Goal: Information Seeking & Learning: Learn about a topic

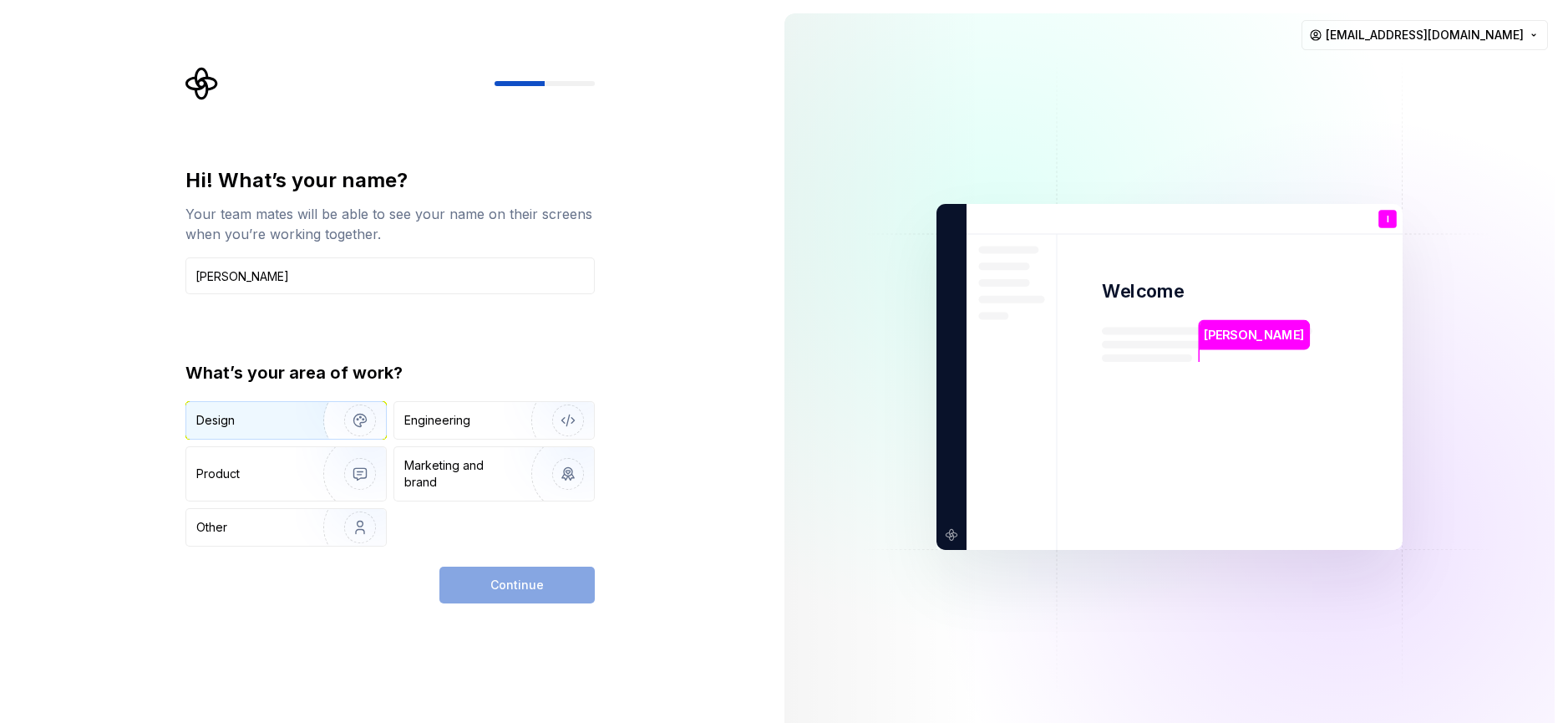
type input "[PERSON_NAME]"
click at [302, 414] on img "button" at bounding box center [349, 420] width 107 height 112
click at [523, 585] on span "Continue" at bounding box center [517, 584] width 53 height 17
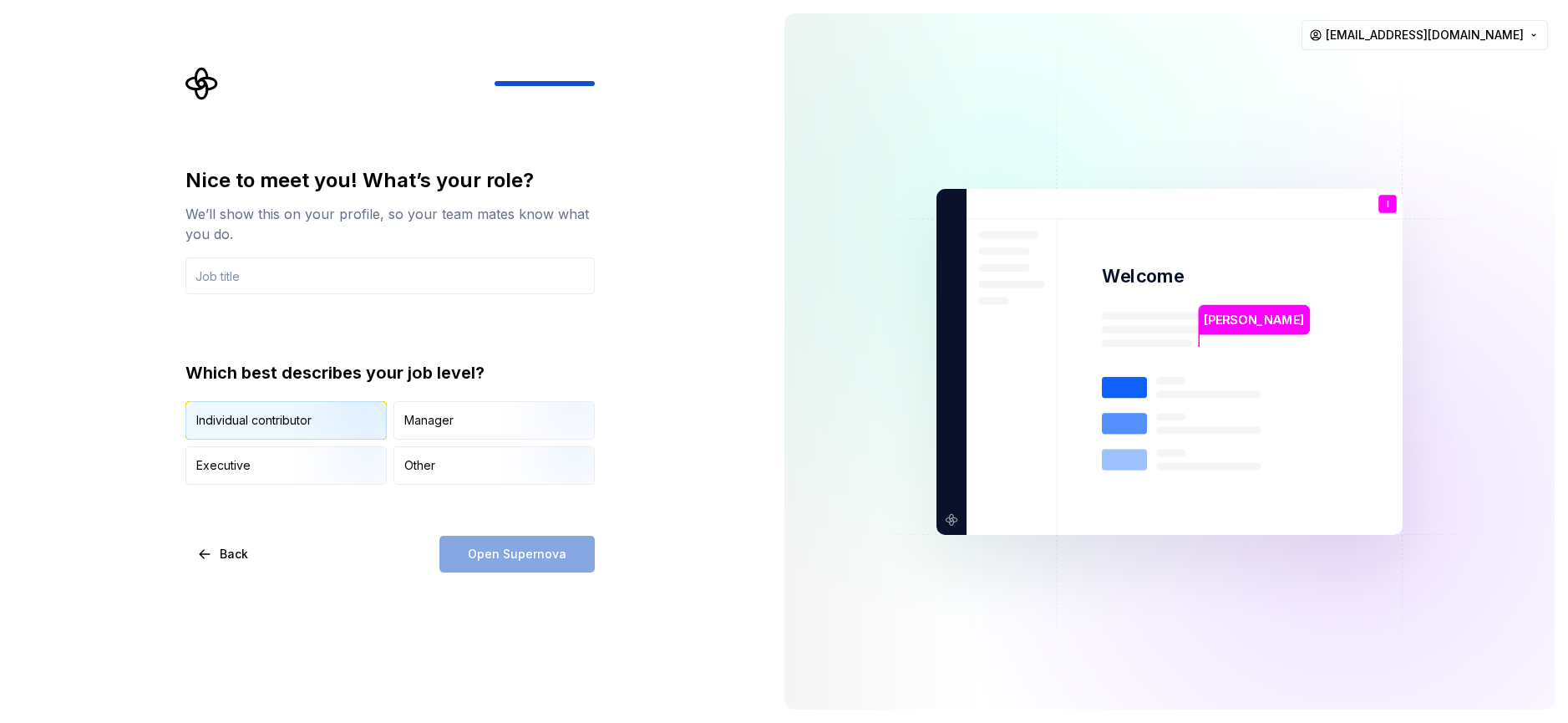
click at [331, 419] on img "button" at bounding box center [345, 441] width 107 height 112
click at [536, 552] on div "Open Supernova" at bounding box center [517, 554] width 155 height 37
click at [477, 510] on div "Nice to meet you! What’s your role? We’ll show this on your profile, so your te…" at bounding box center [390, 369] width 409 height 405
click at [492, 549] on div "Open Supernova" at bounding box center [517, 554] width 155 height 37
click at [387, 257] on input "text" at bounding box center [390, 275] width 409 height 37
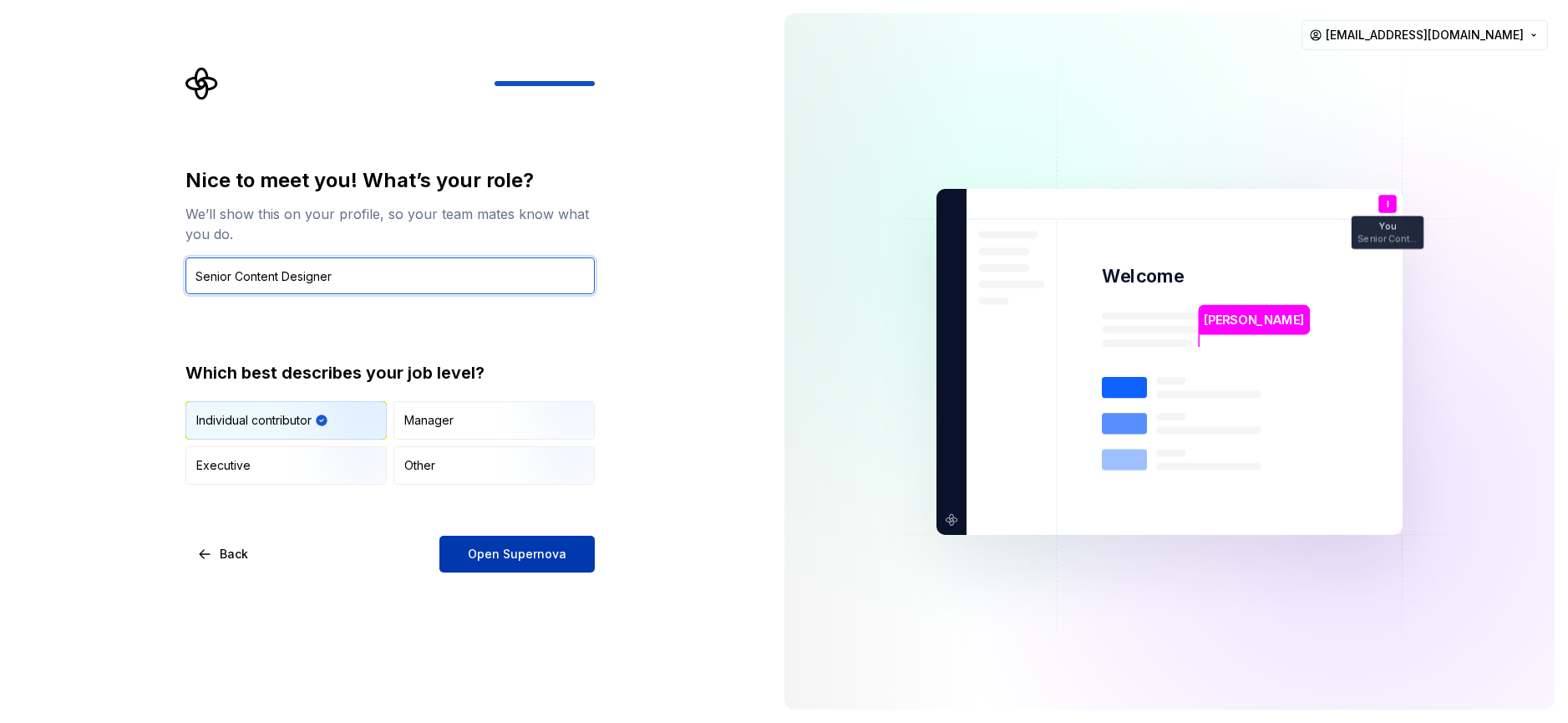
type input "Senior Content Designer"
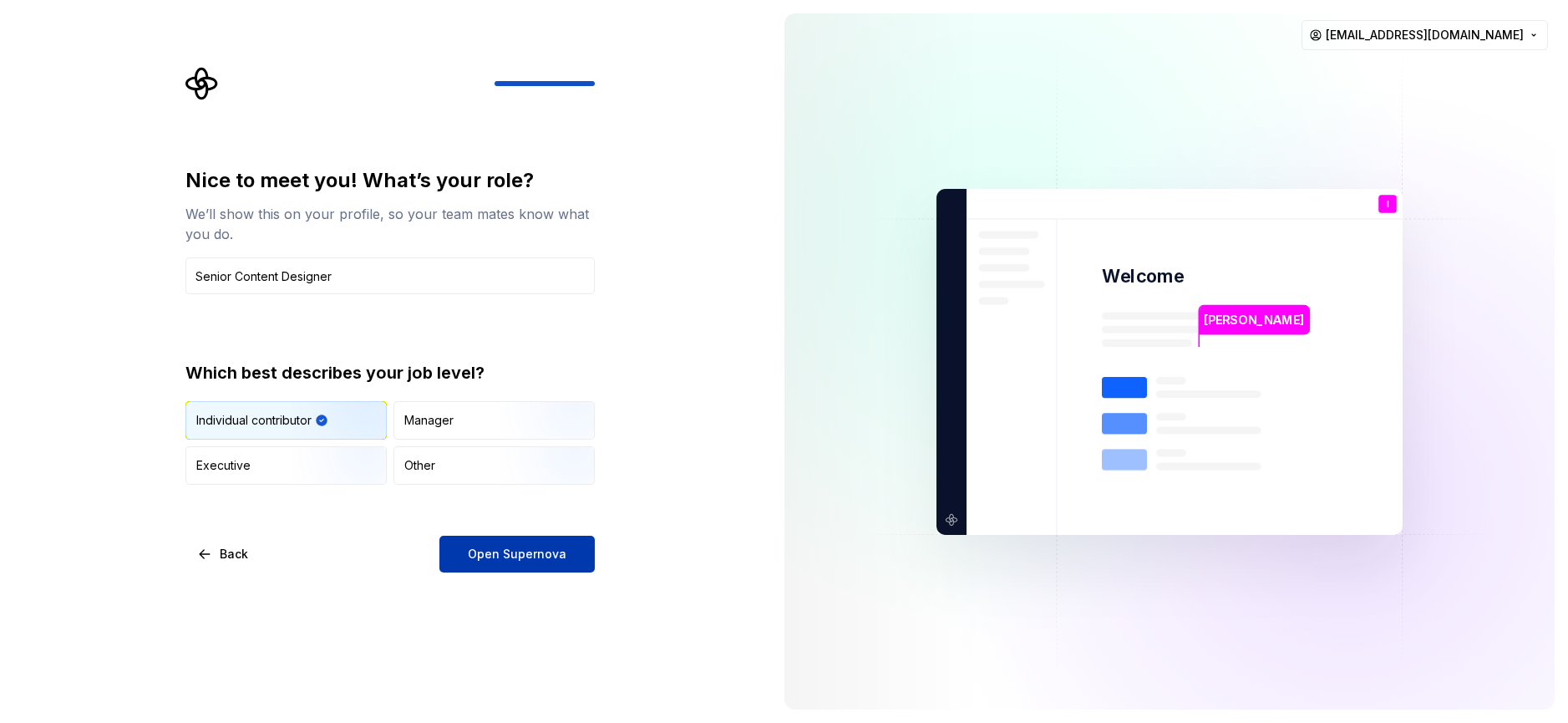
click at [495, 553] on span "Open Supernova" at bounding box center [517, 554] width 98 height 17
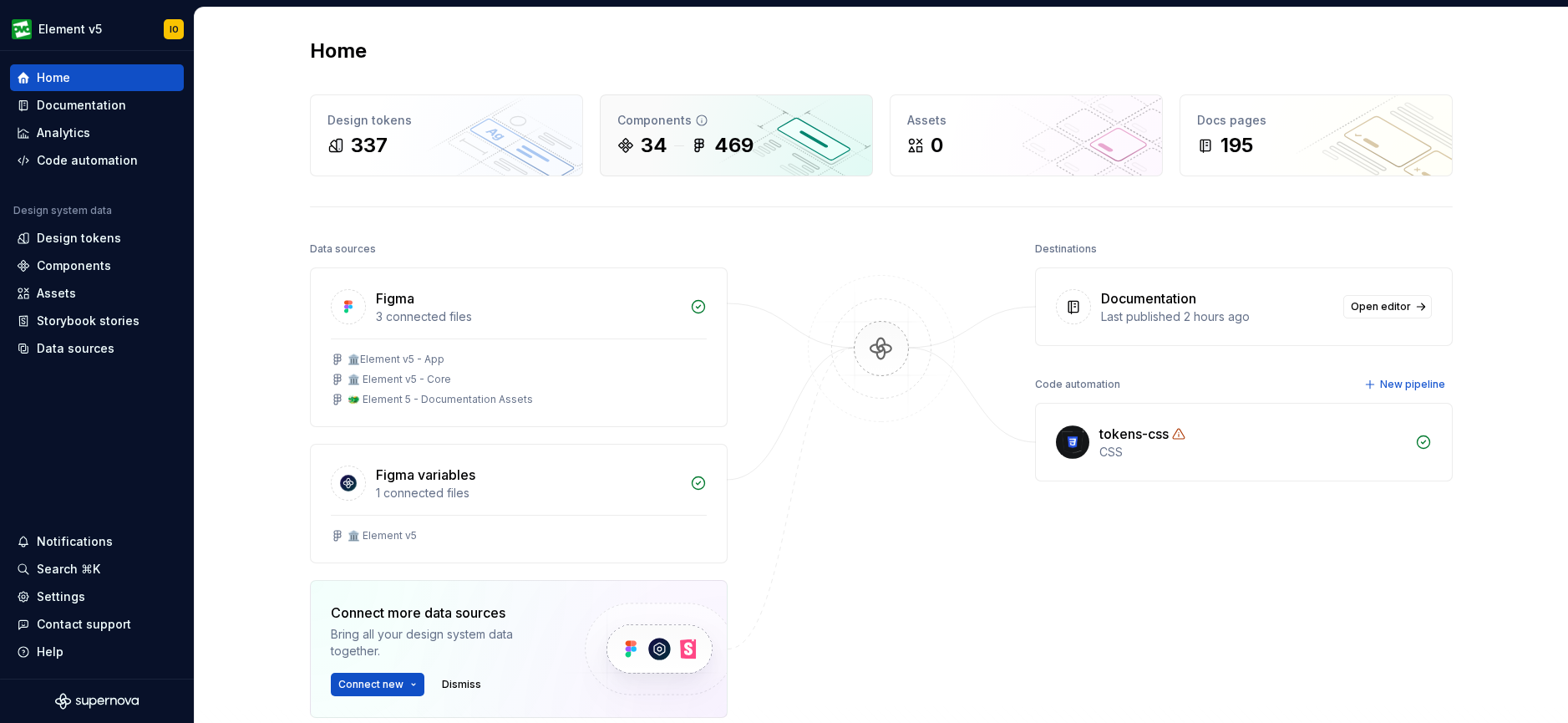
click at [682, 145] on div at bounding box center [679, 145] width 10 height 1
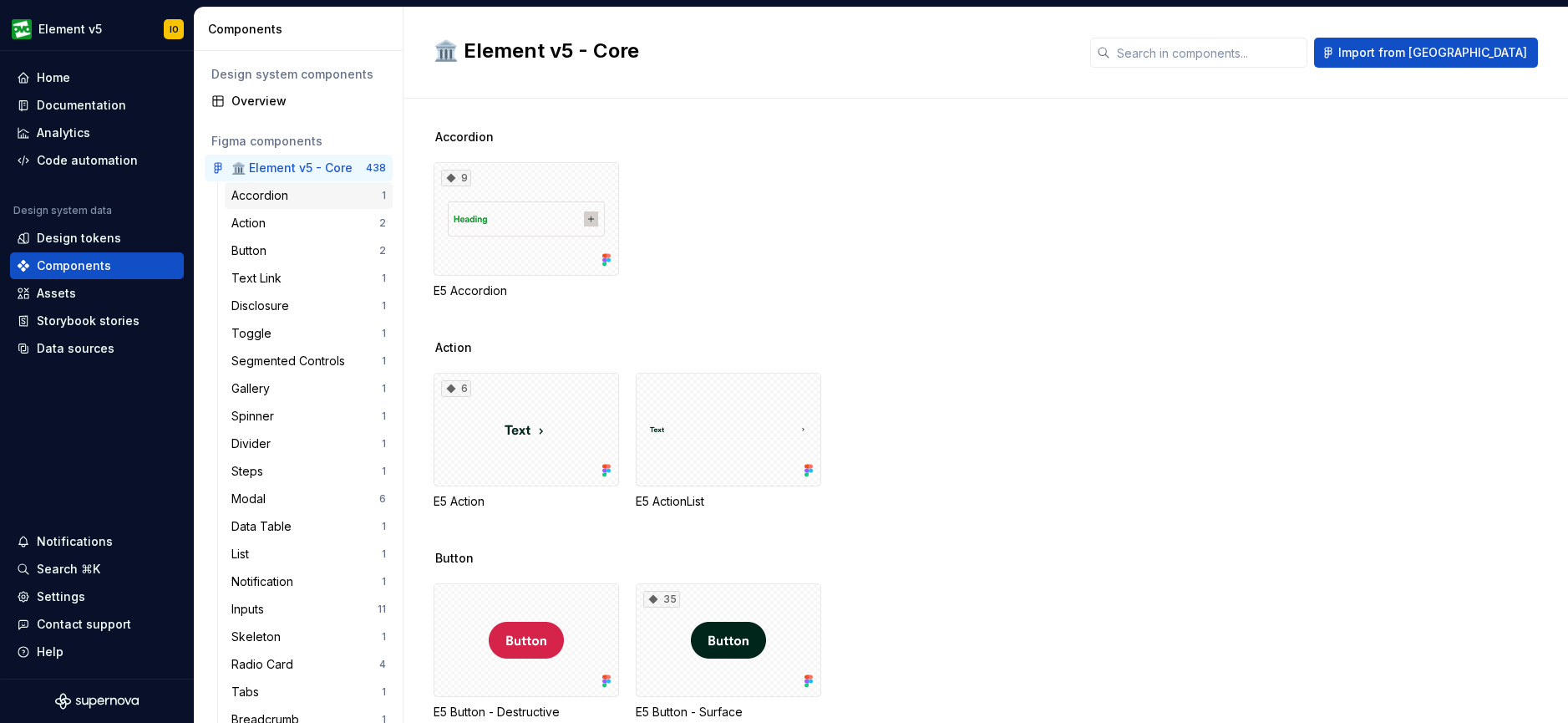
click at [280, 193] on div "Accordion" at bounding box center [263, 196] width 63 height 17
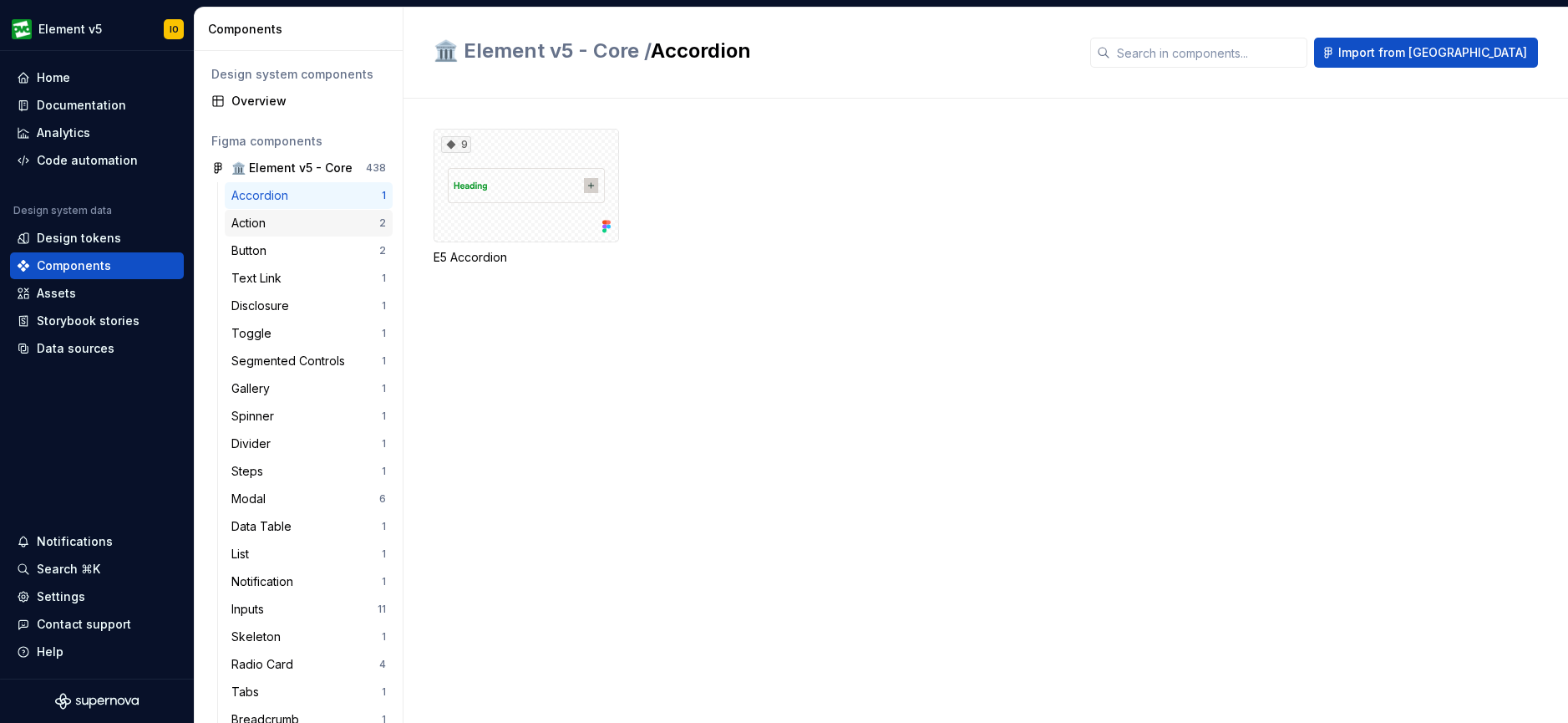
click at [280, 224] on div "Action" at bounding box center [306, 223] width 148 height 17
click at [279, 244] on div "Button" at bounding box center [306, 251] width 148 height 17
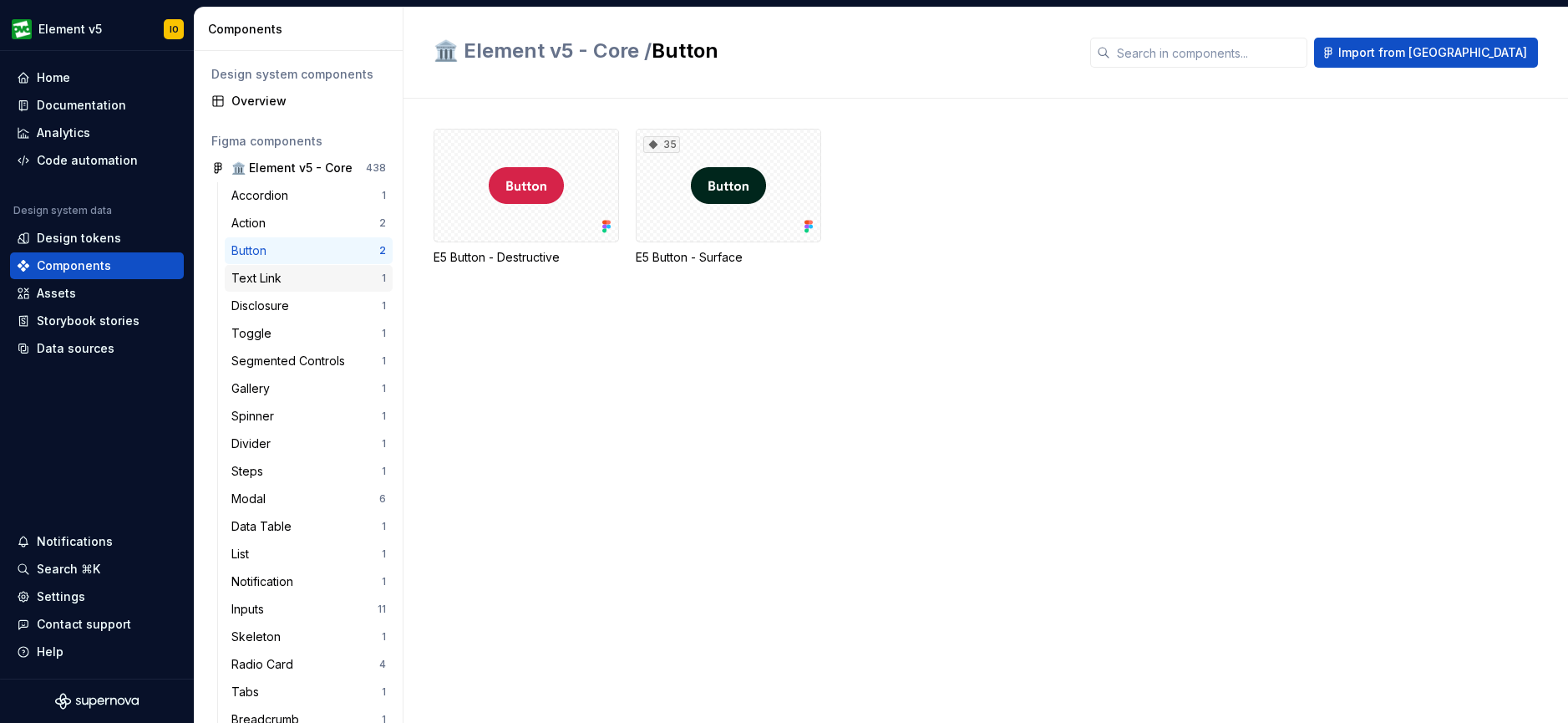
click at [280, 270] on div "Text Link" at bounding box center [260, 278] width 57 height 17
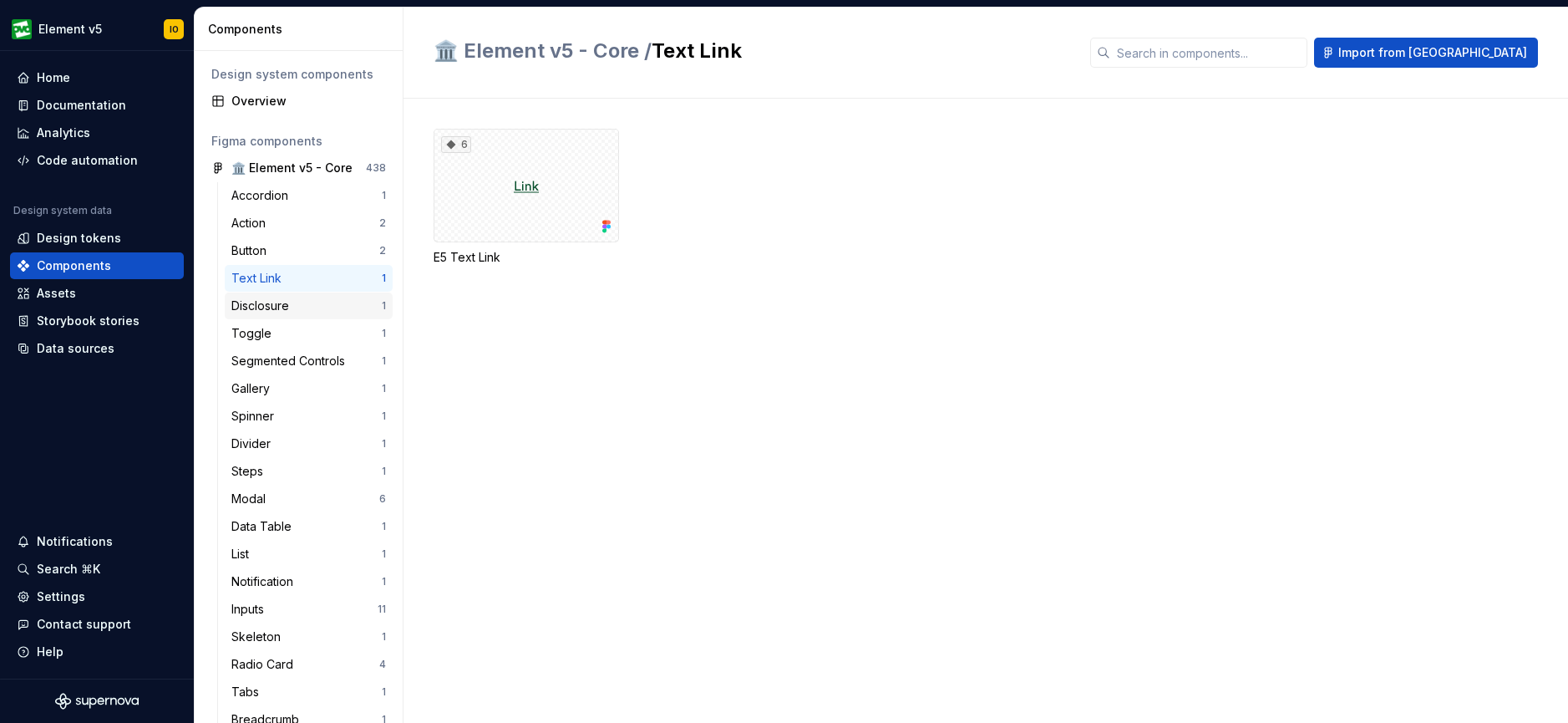
click at [272, 305] on div "Disclosure" at bounding box center [263, 306] width 64 height 17
click at [270, 334] on div "Toggle" at bounding box center [255, 333] width 47 height 17
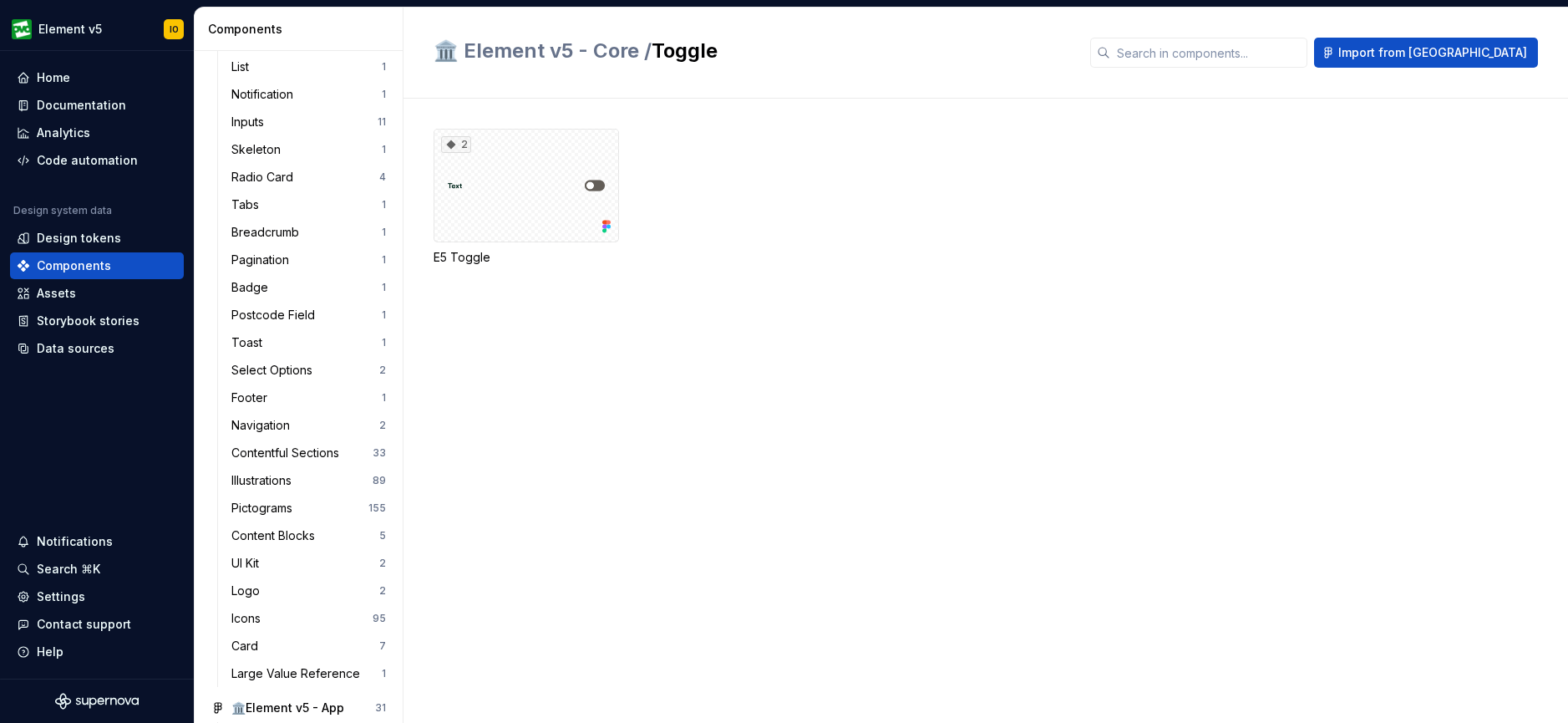
scroll to position [494, 0]
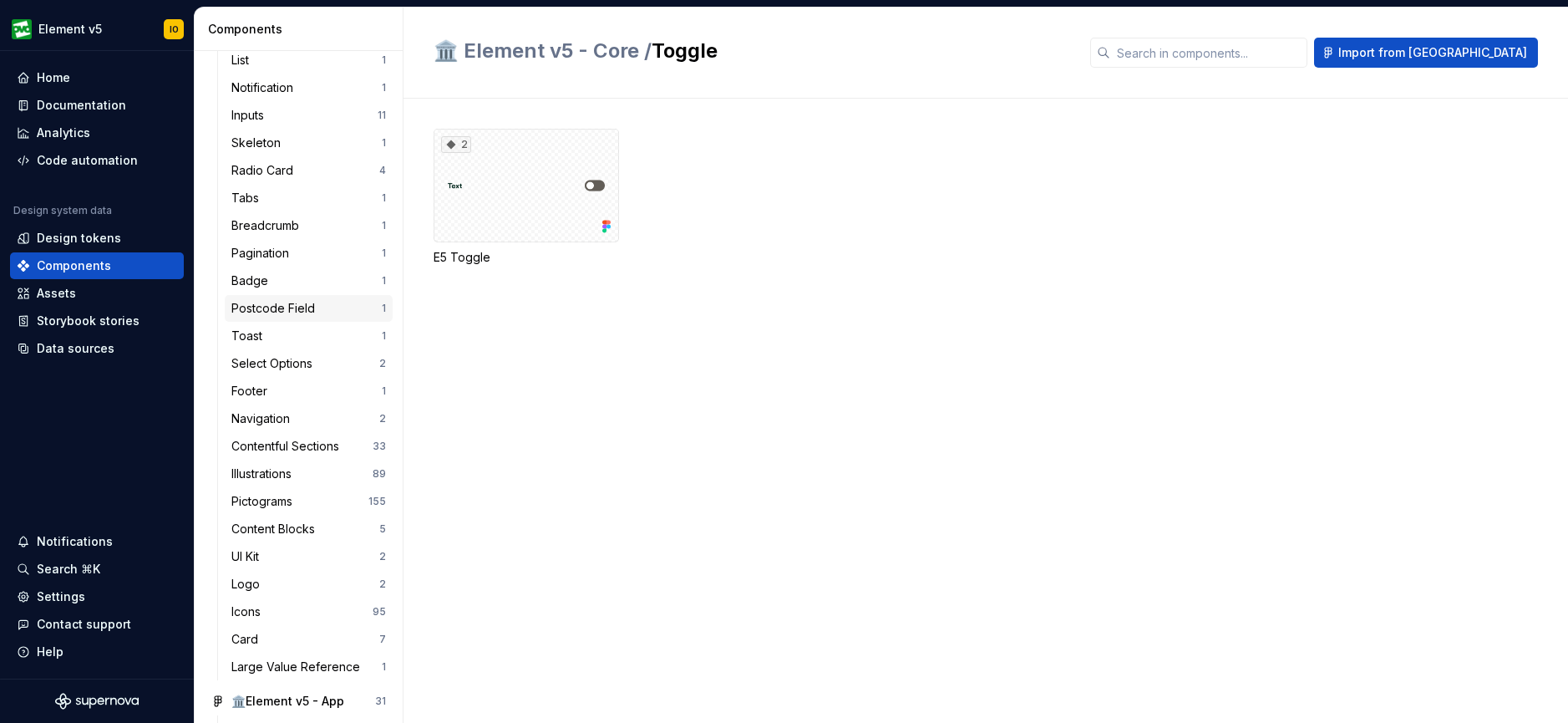
click at [290, 311] on div "Postcode Field" at bounding box center [277, 308] width 90 height 17
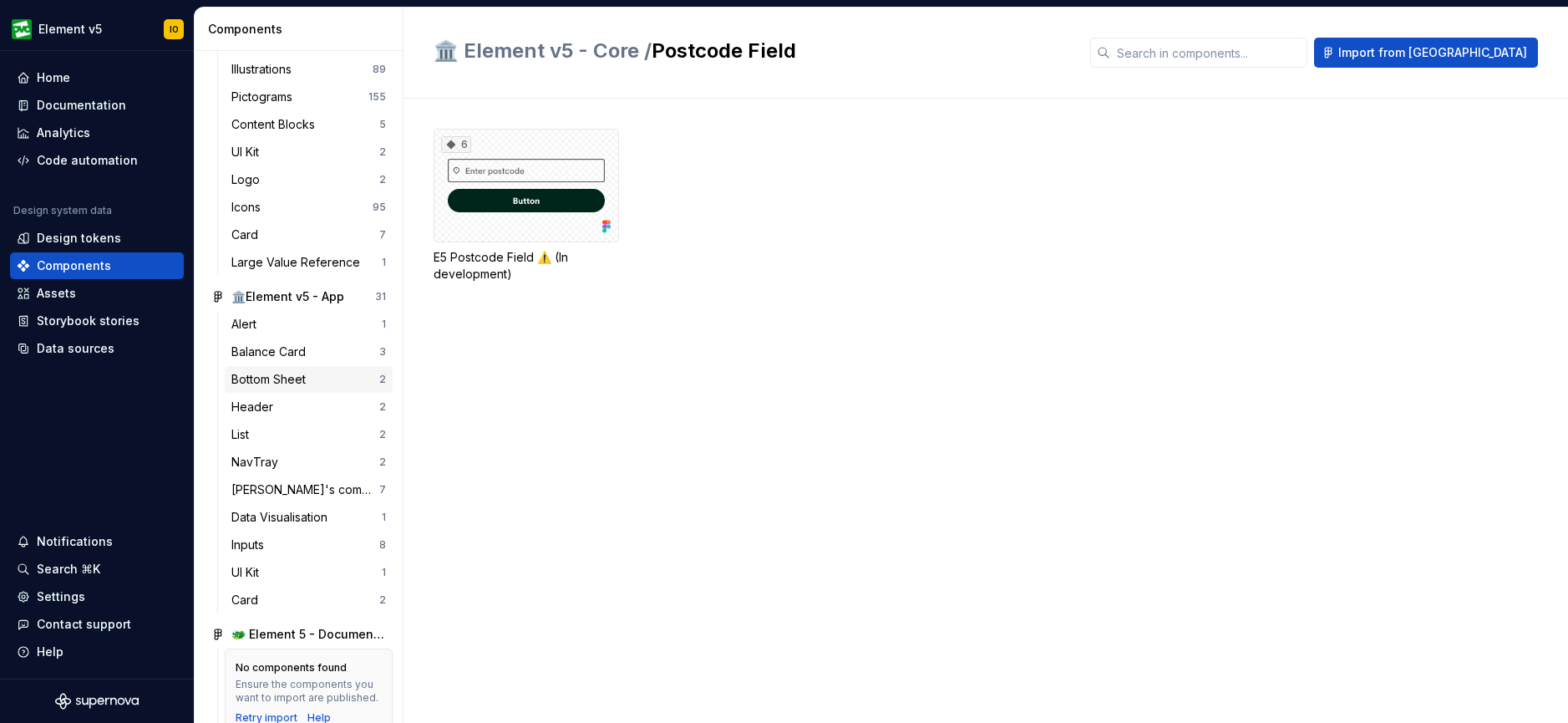
scroll to position [928, 0]
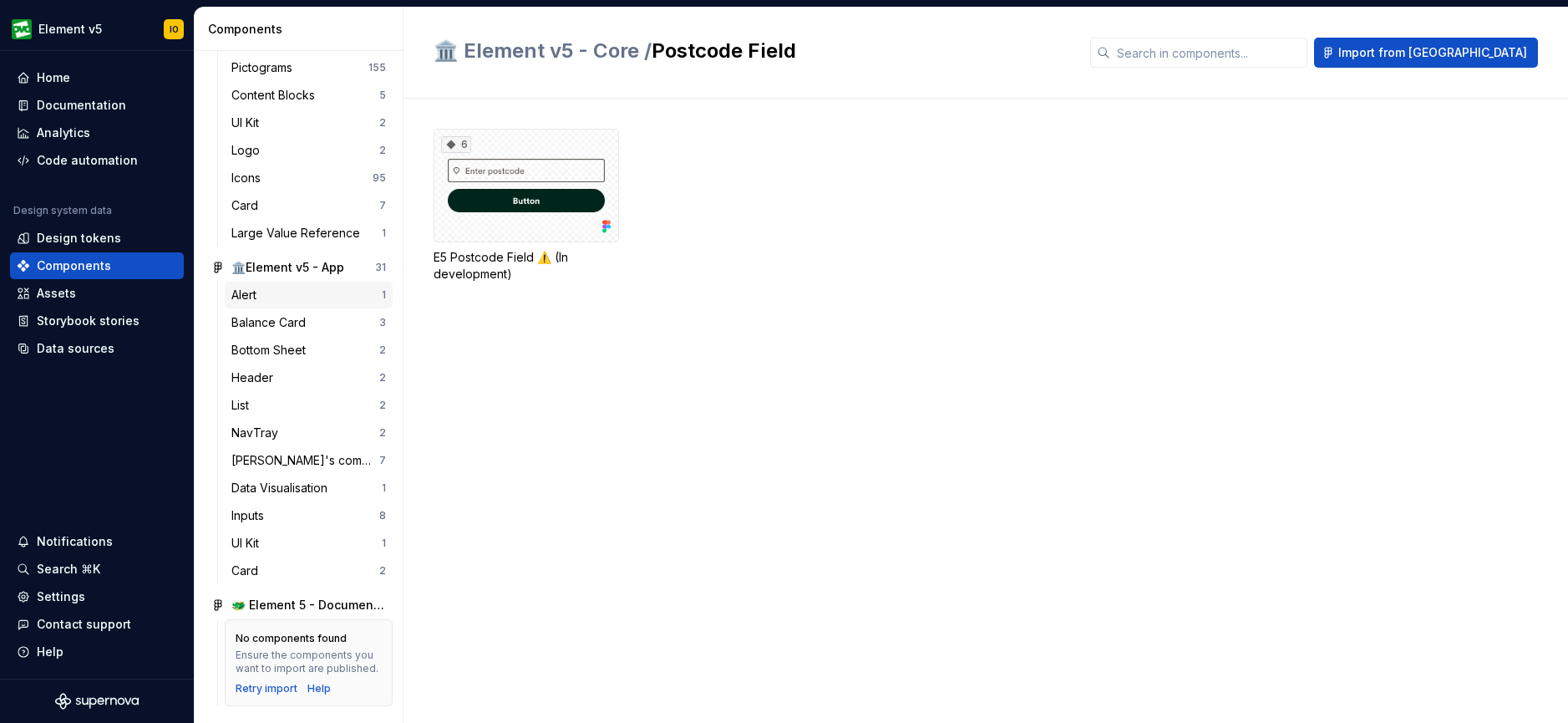
click at [290, 297] on div "Alert" at bounding box center [307, 295] width 151 height 17
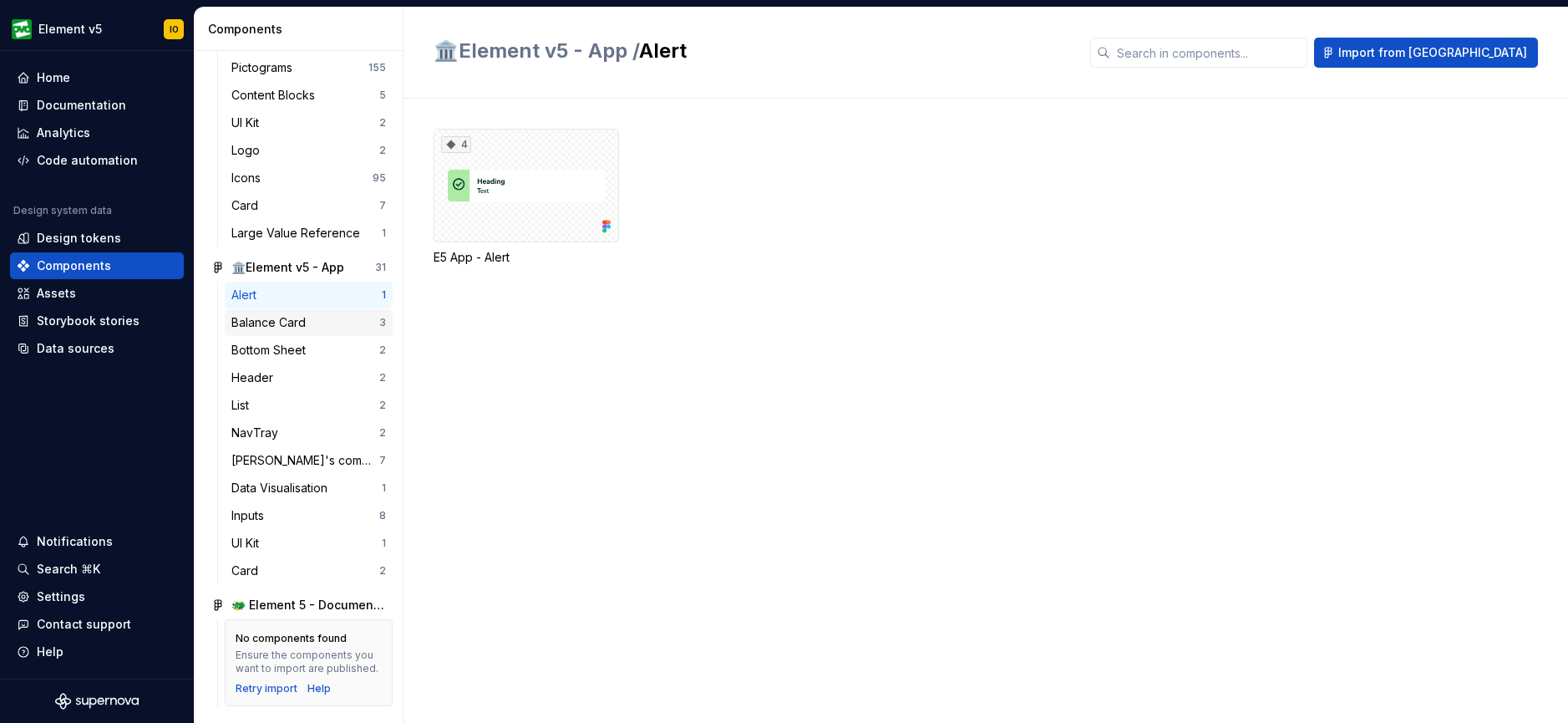
click at [285, 325] on div "Balance Card" at bounding box center [272, 322] width 81 height 17
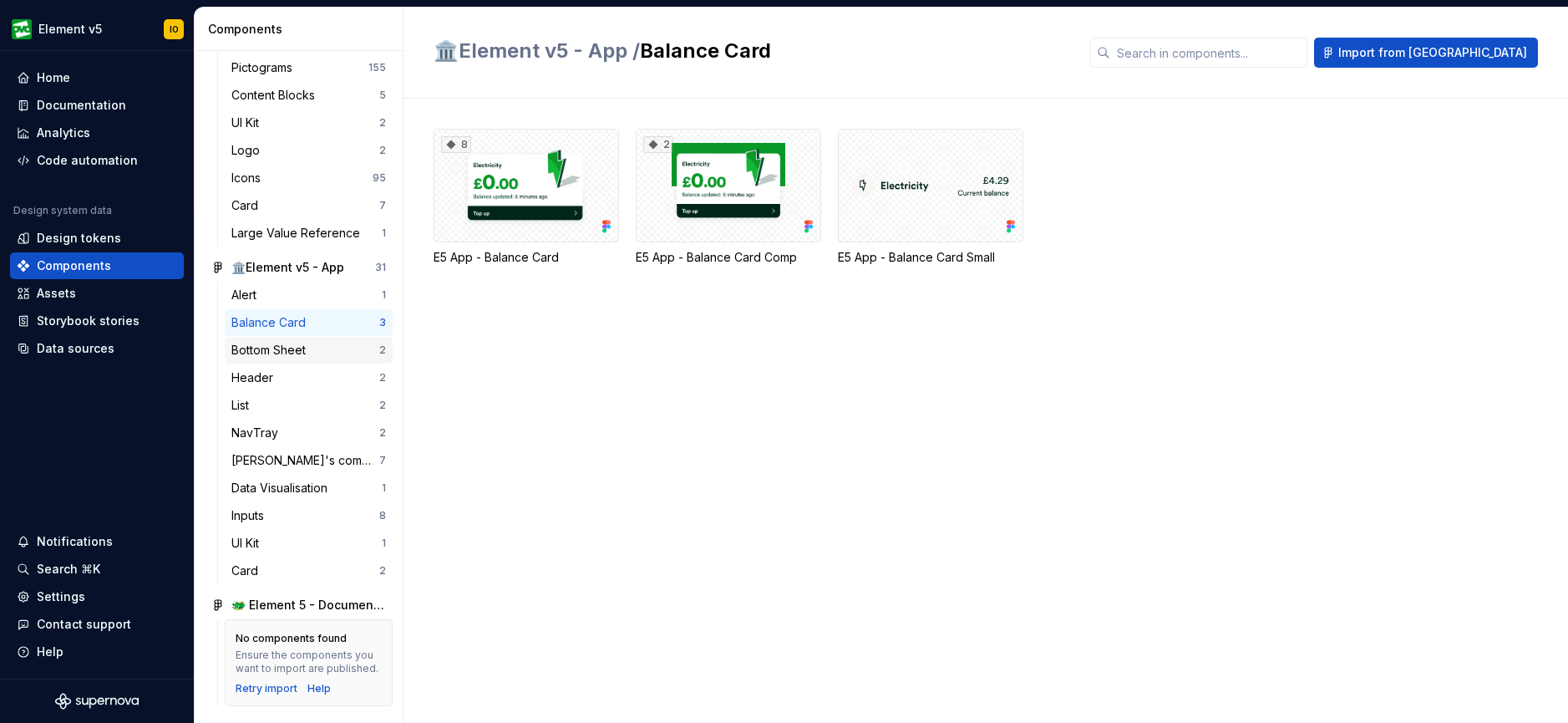
click at [284, 354] on div "Bottom Sheet" at bounding box center [272, 350] width 81 height 17
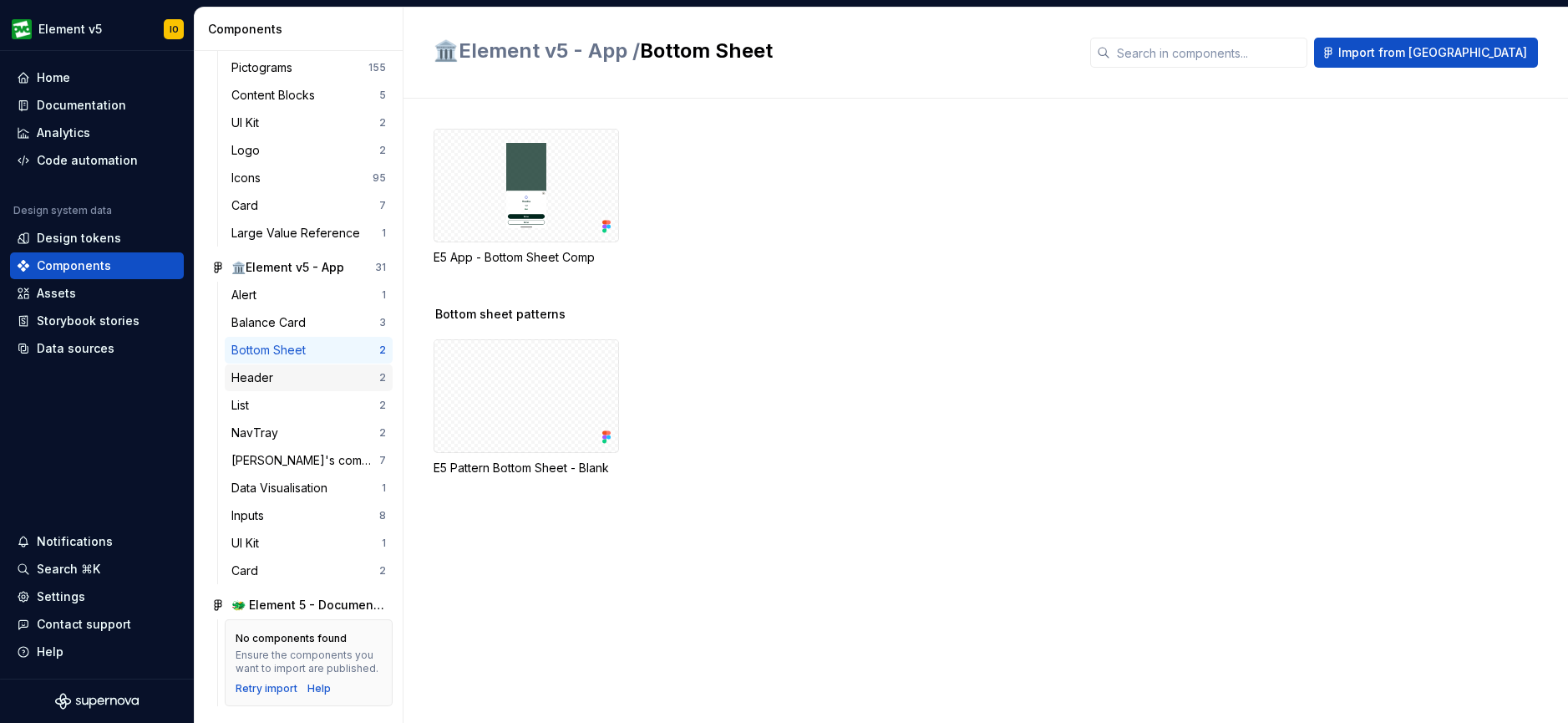
click at [245, 377] on div "Header" at bounding box center [256, 378] width 49 height 17
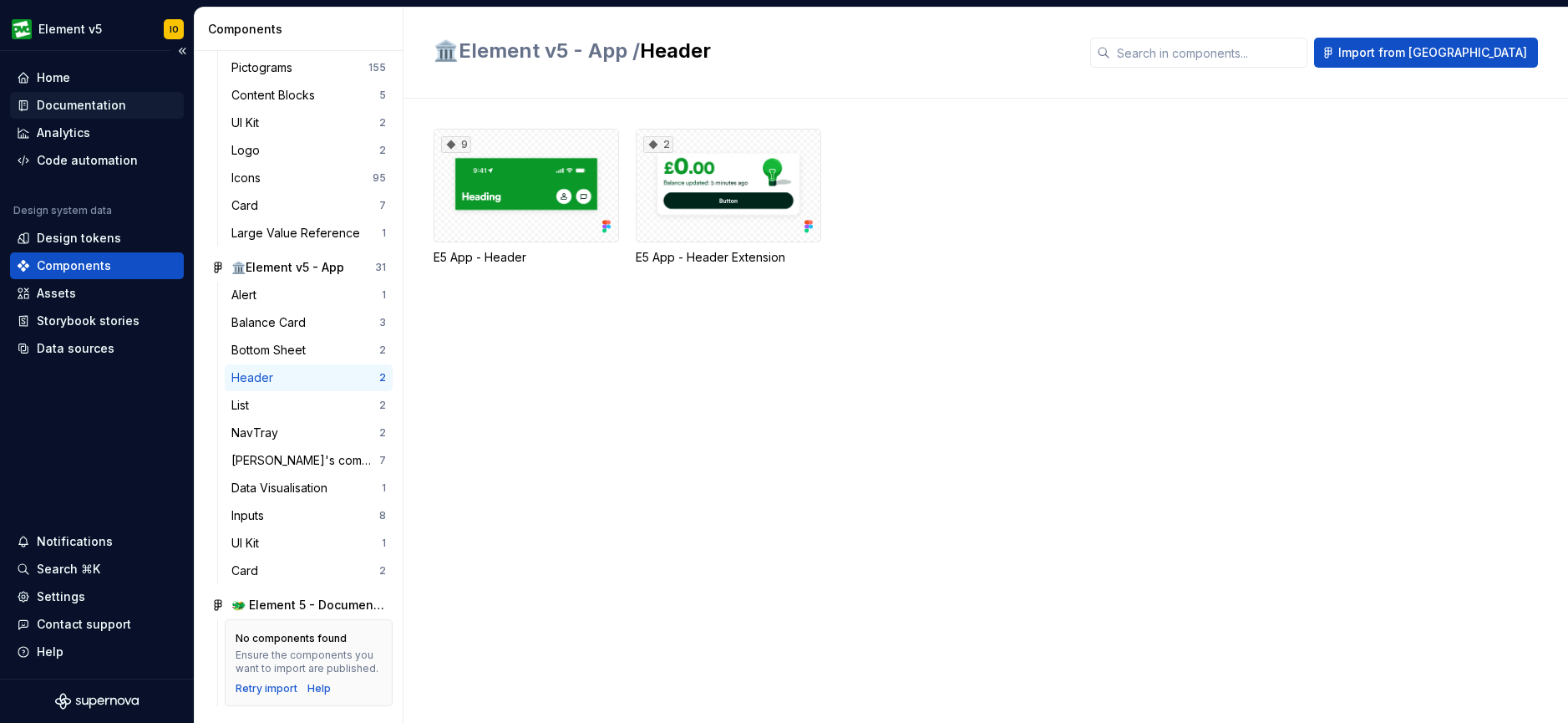
click at [90, 96] on div "Documentation" at bounding box center [81, 105] width 89 height 17
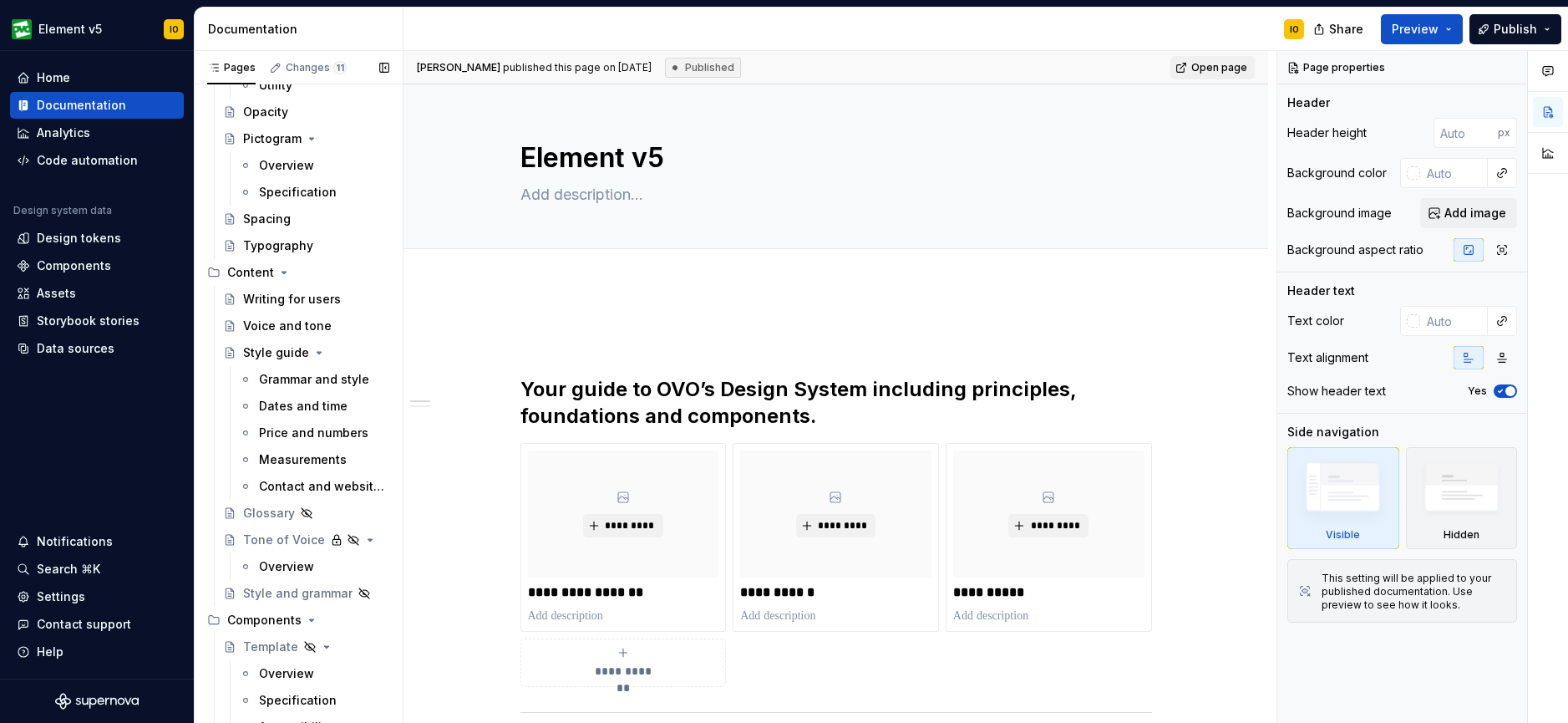
scroll to position [960, 0]
click at [289, 296] on div "Writing for users" at bounding box center [291, 297] width 96 height 17
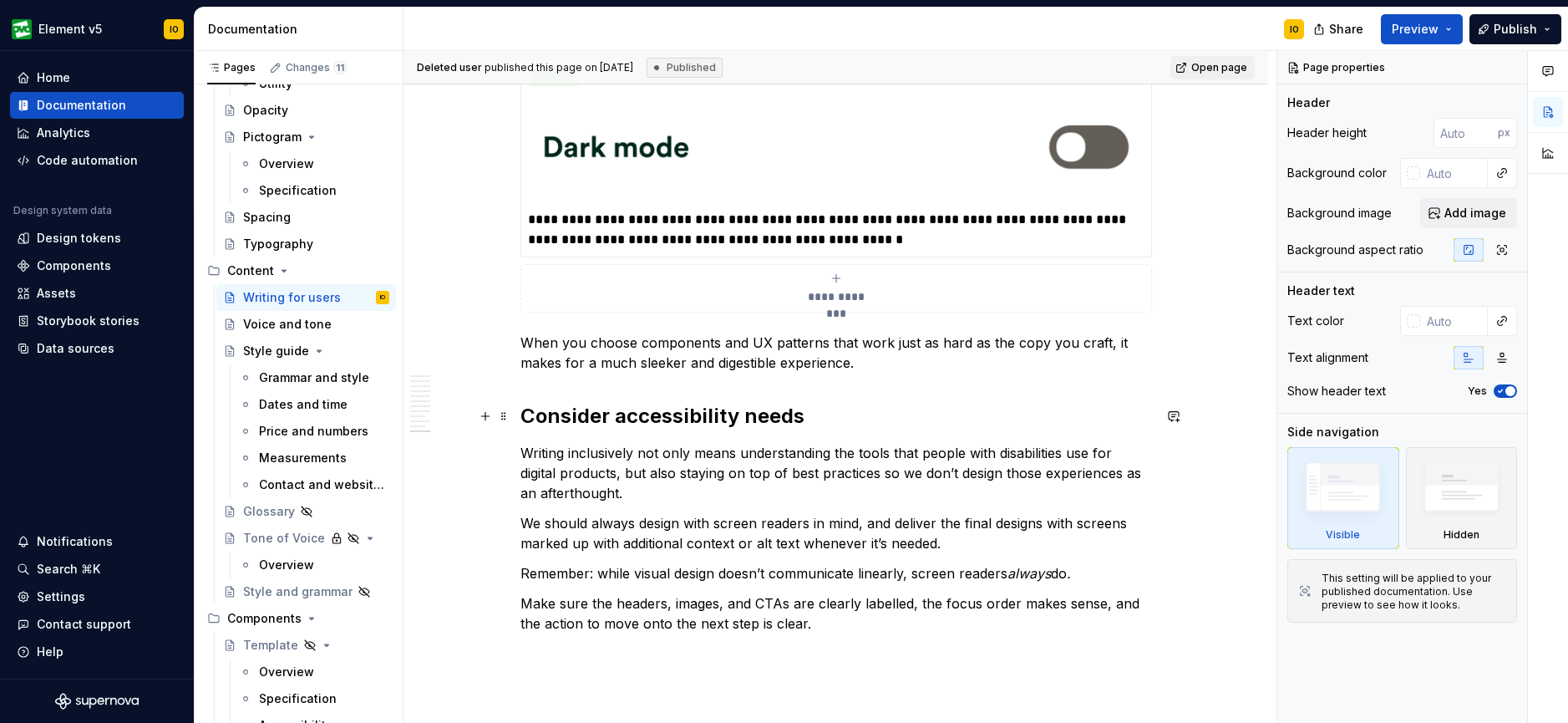
scroll to position [4022, 0]
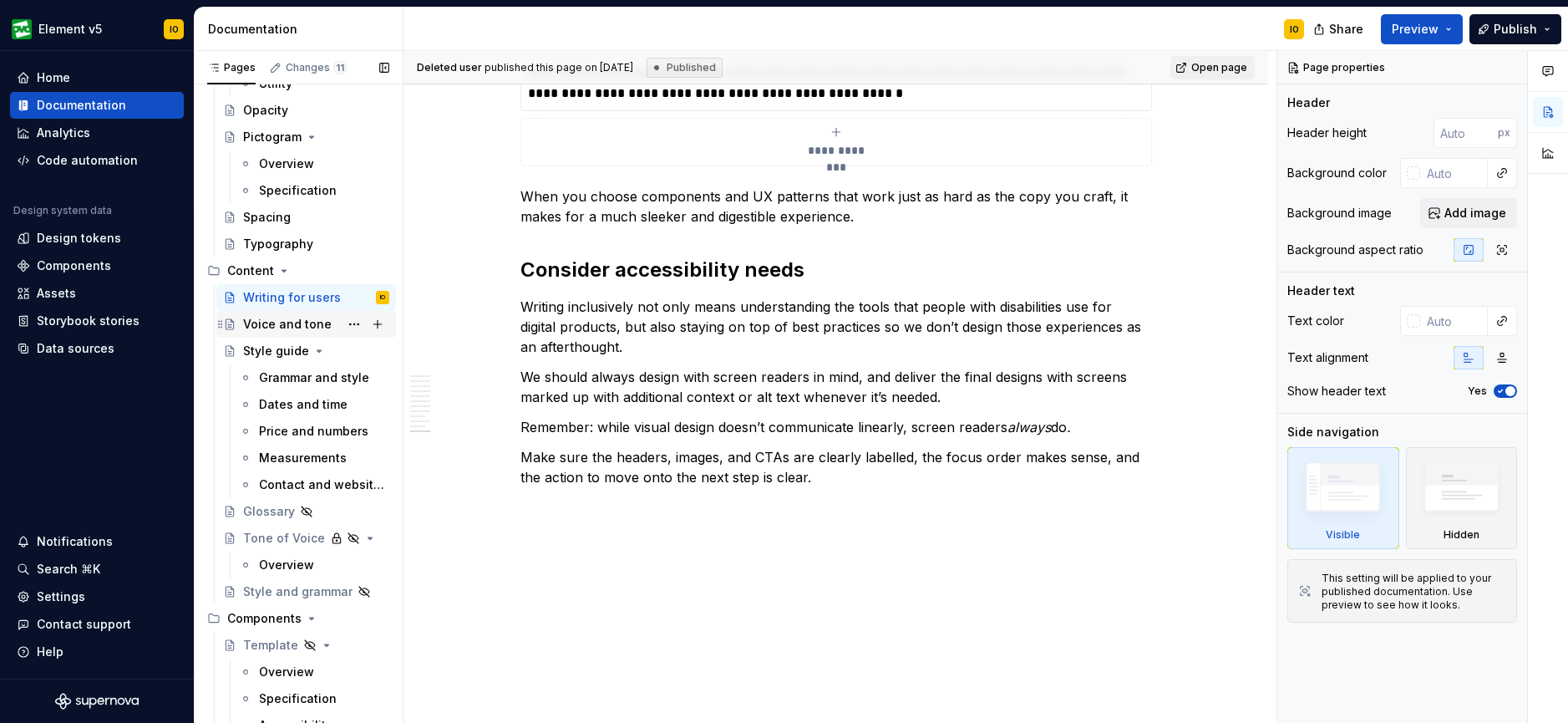
click at [297, 327] on div "Voice and tone" at bounding box center [288, 324] width 88 height 17
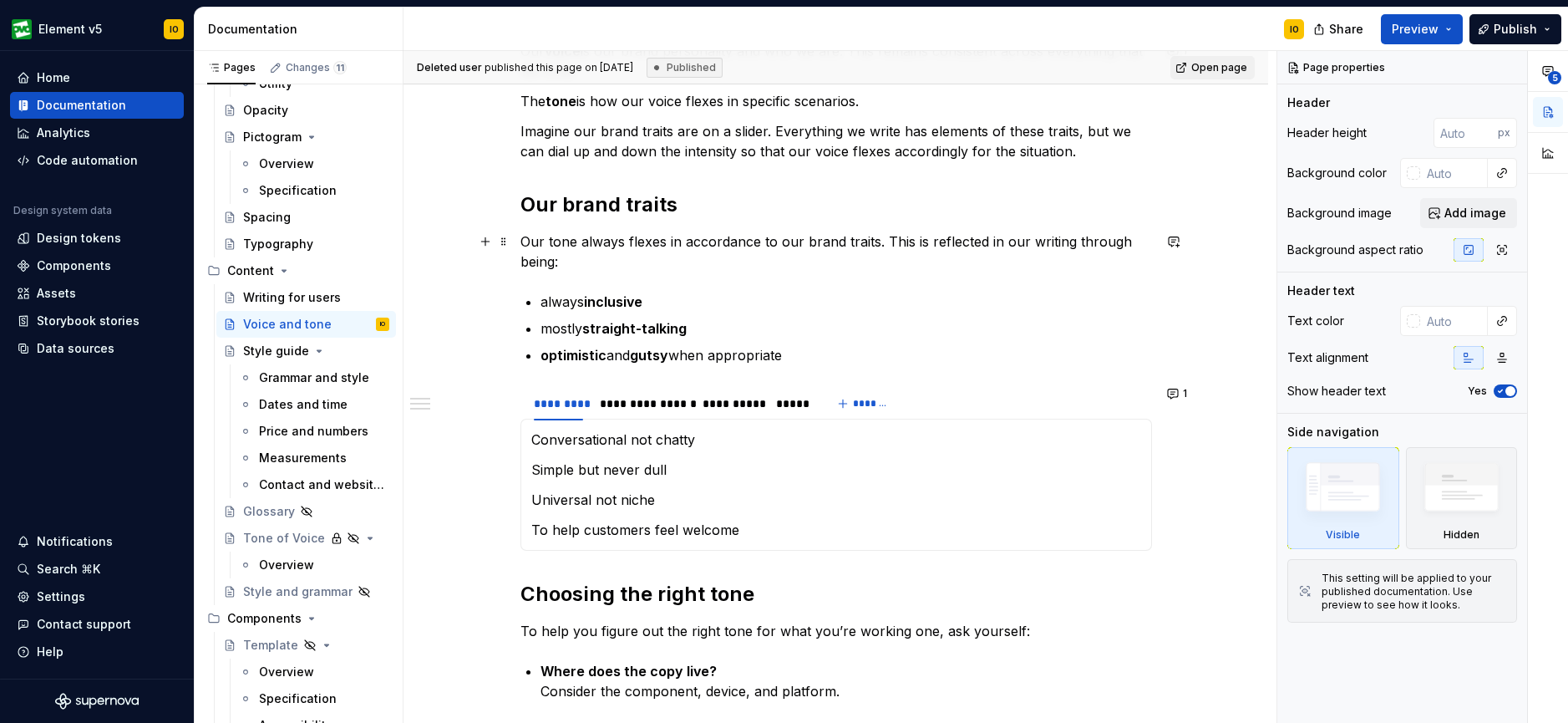
scroll to position [336, 0]
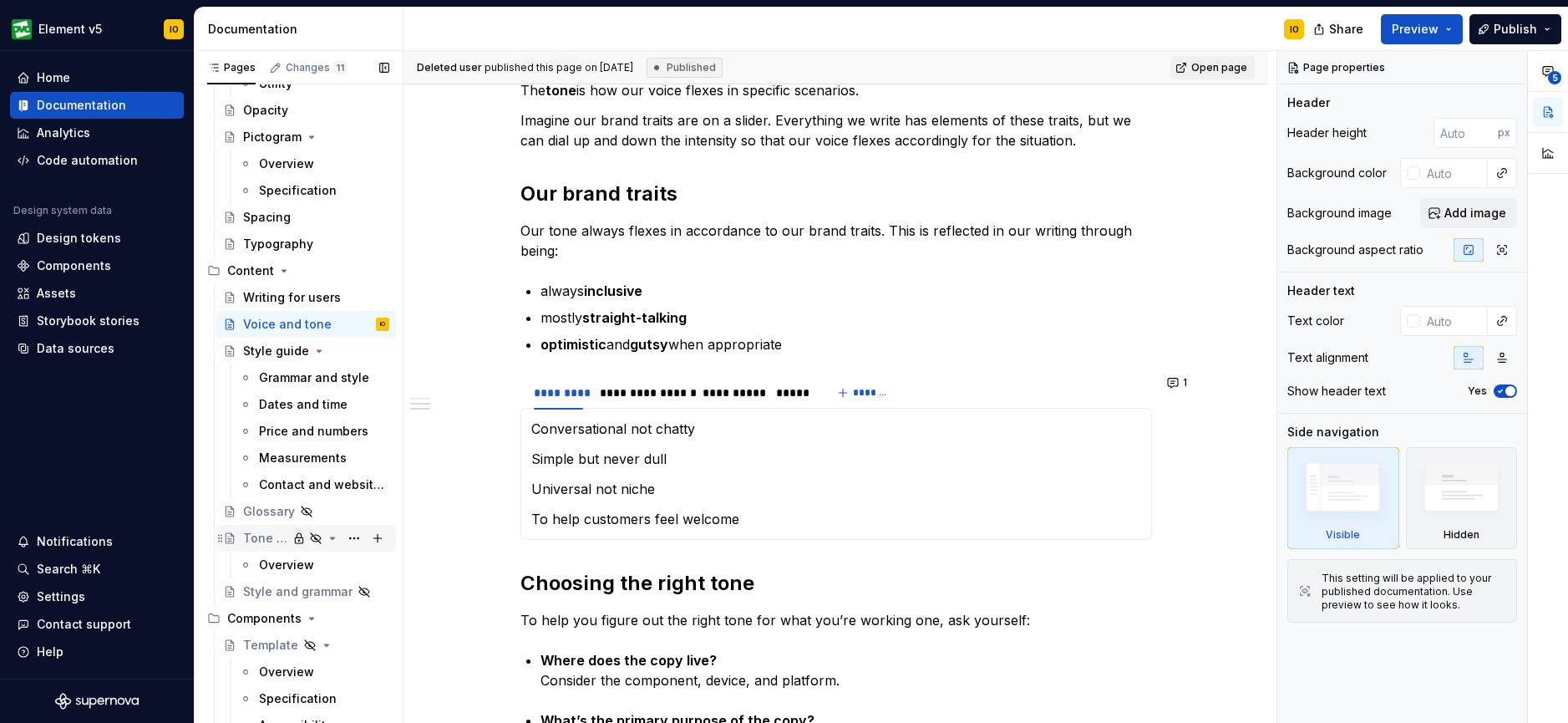
click at [259, 541] on div "Tone of Voice" at bounding box center [265, 538] width 44 height 17
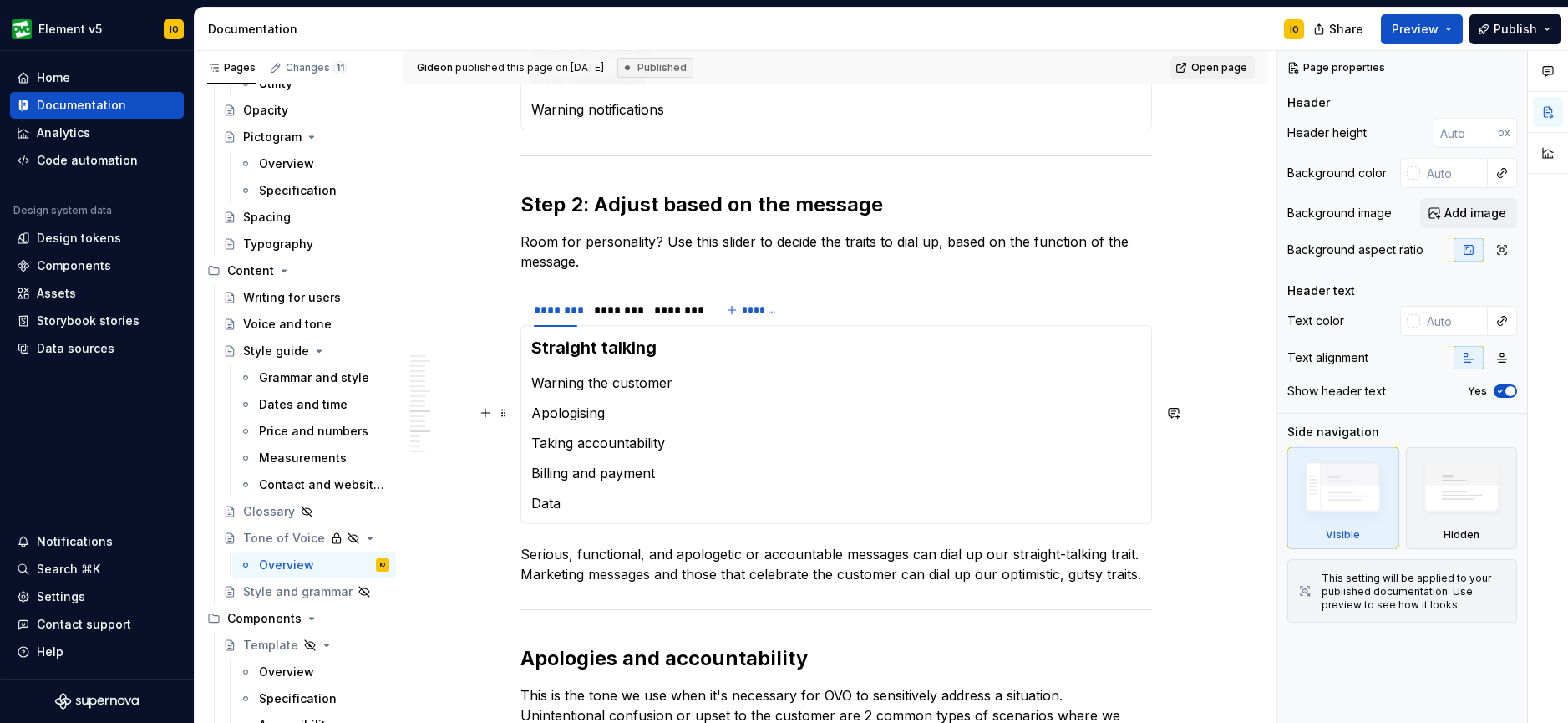
scroll to position [1318, 0]
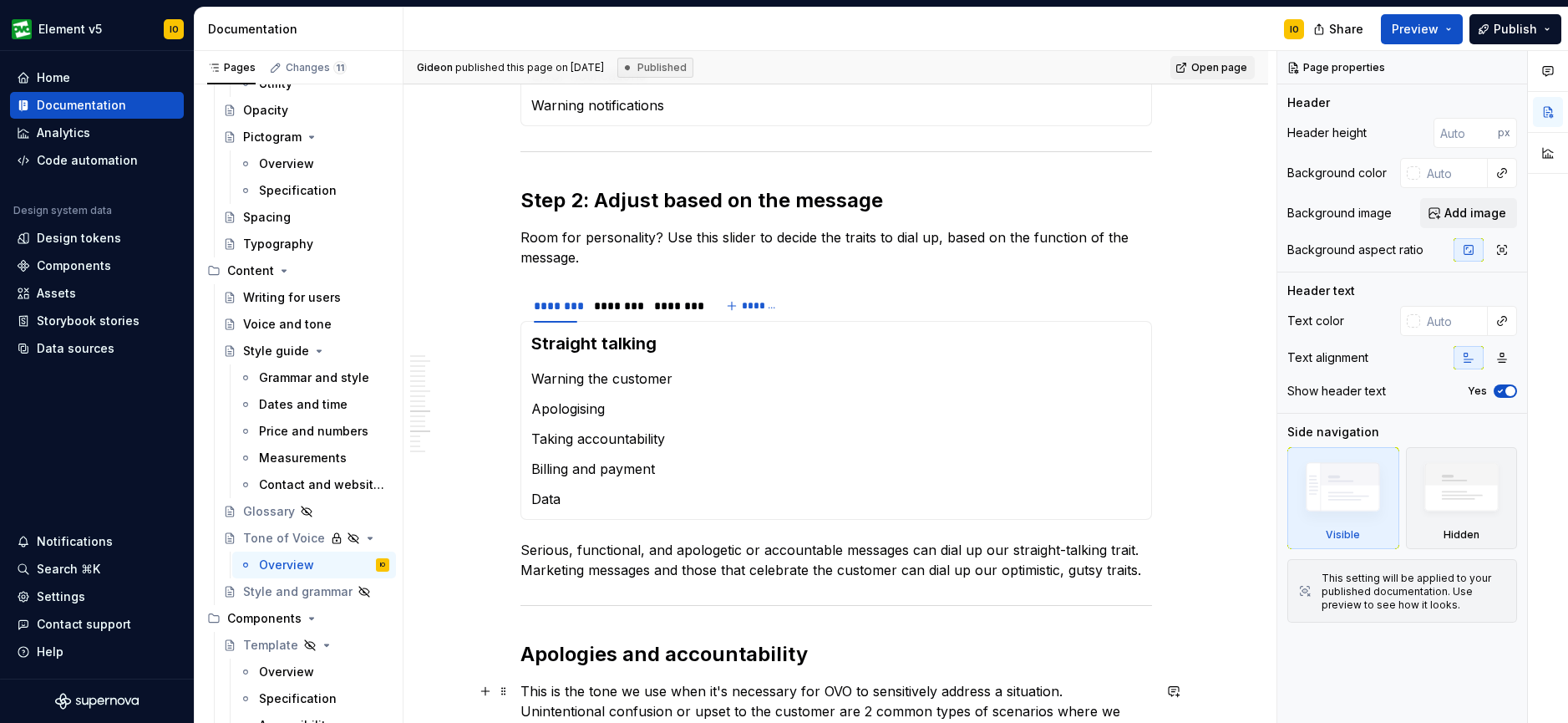
type textarea "*"
